Goal: Information Seeking & Learning: Learn about a topic

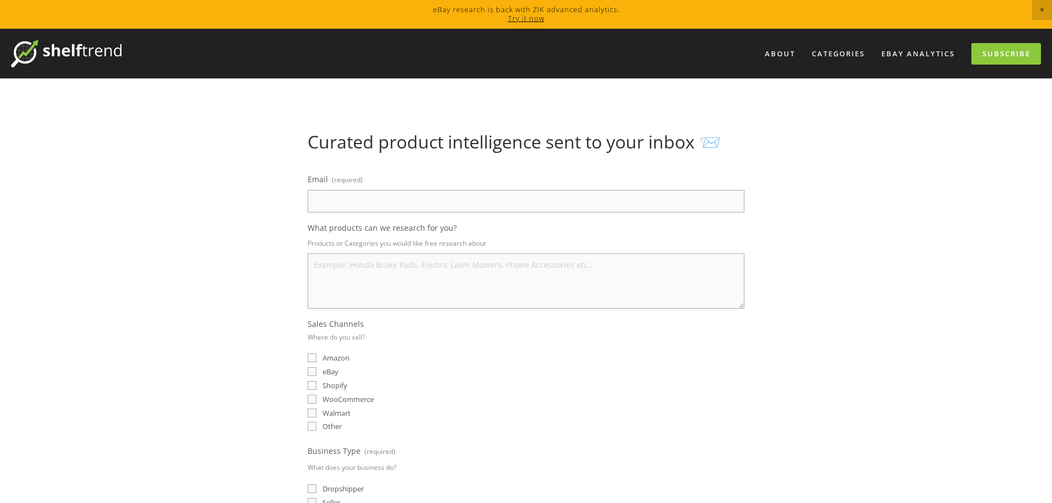
click at [50, 49] on img at bounding box center [66, 54] width 110 height 28
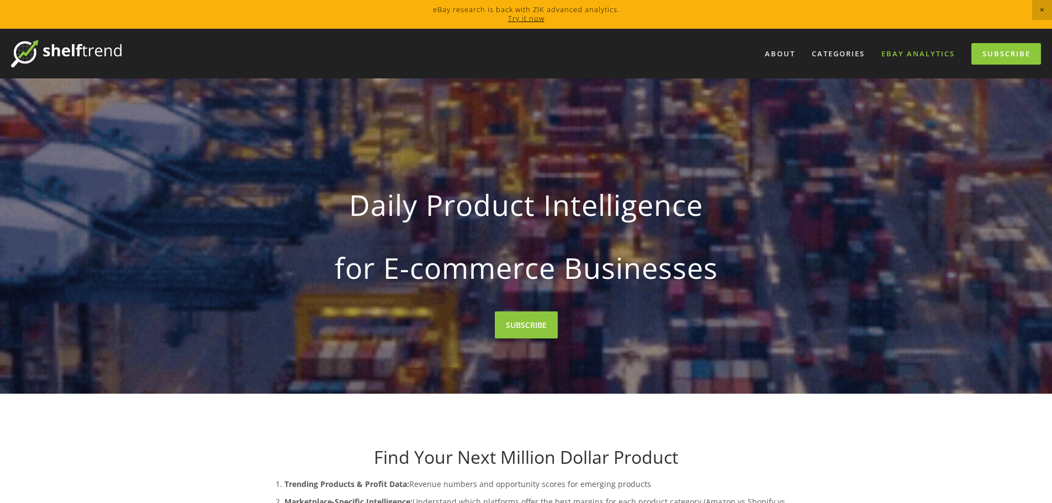
click at [909, 61] on link "eBay Analytics" at bounding box center [918, 54] width 88 height 18
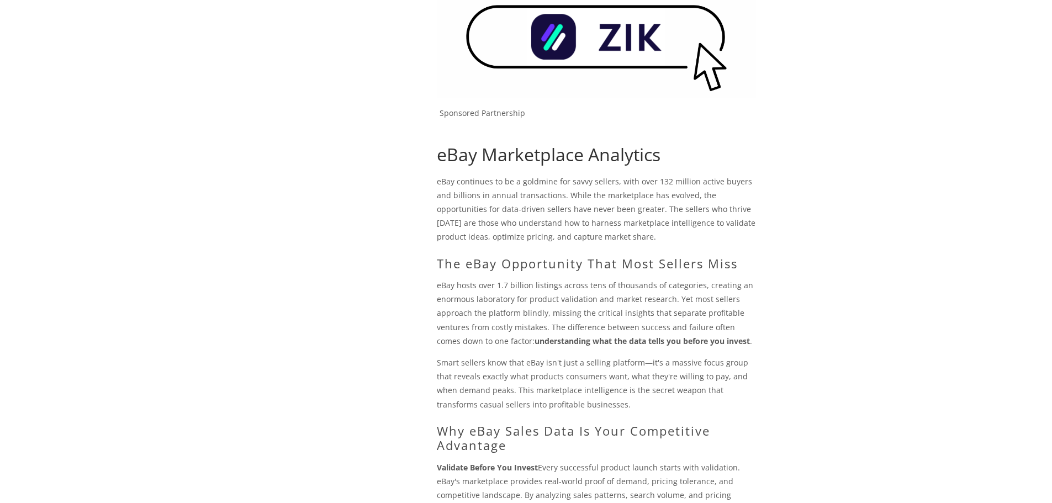
scroll to position [276, 0]
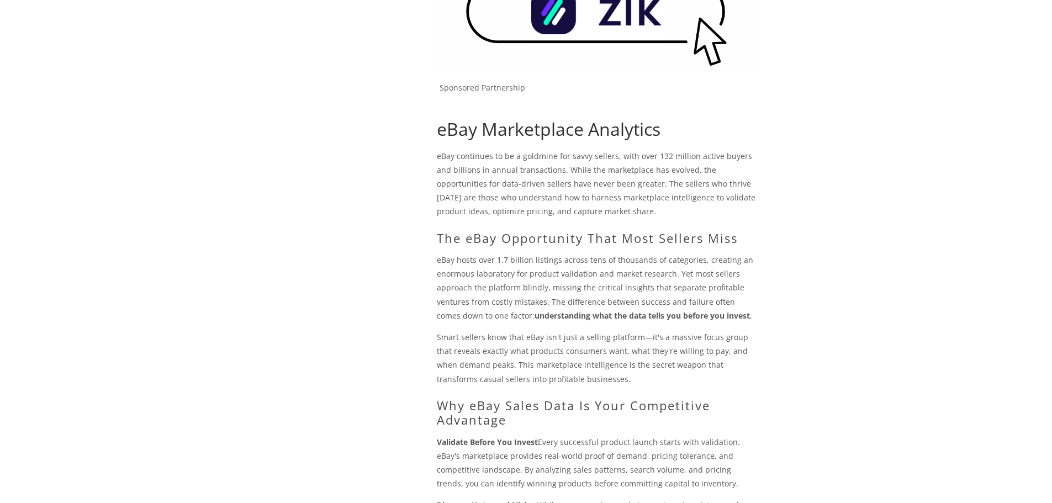
click at [506, 191] on p "eBay continues to be a goldmine for savvy sellers, with over 132 million active…" at bounding box center [596, 184] width 319 height 70
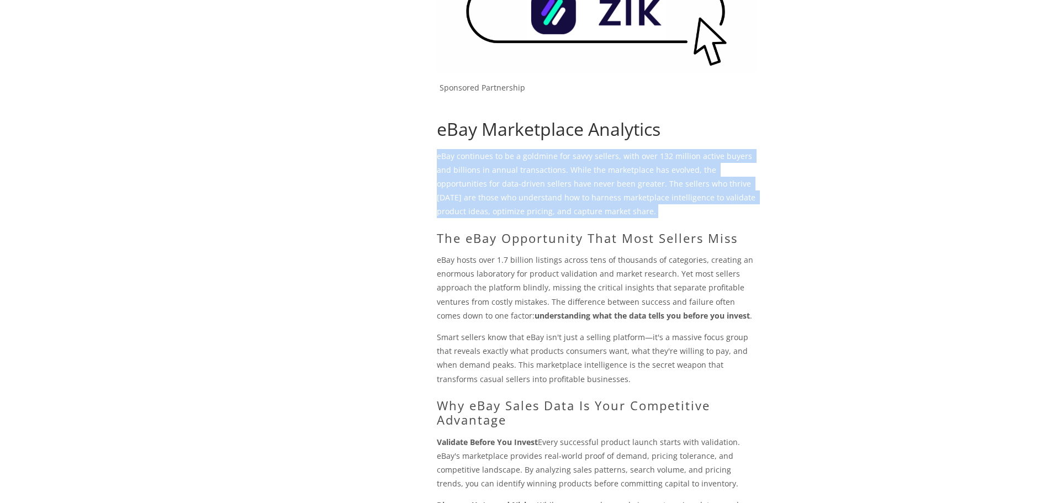
click at [506, 191] on p "eBay continues to be a goldmine for savvy sellers, with over 132 million active…" at bounding box center [596, 184] width 319 height 70
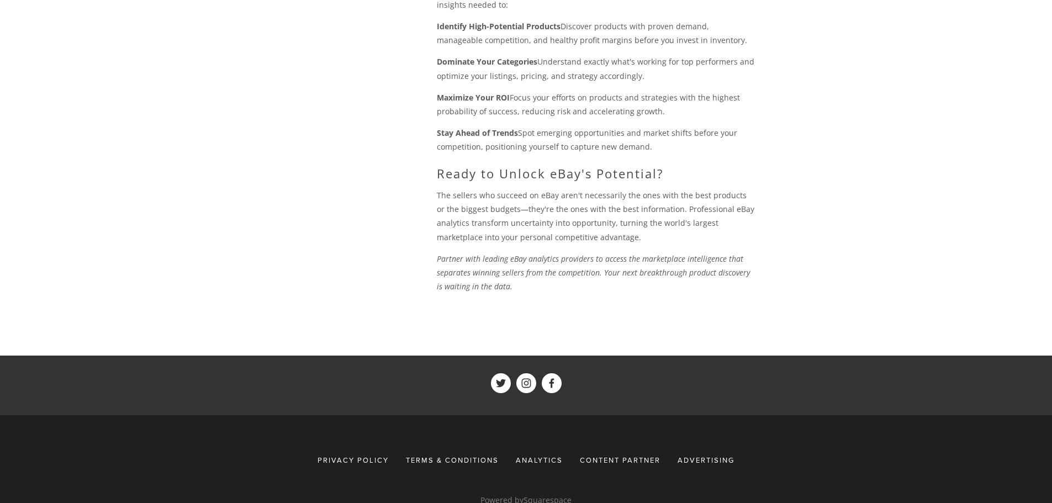
scroll to position [1245, 0]
